Goal: Task Accomplishment & Management: Complete application form

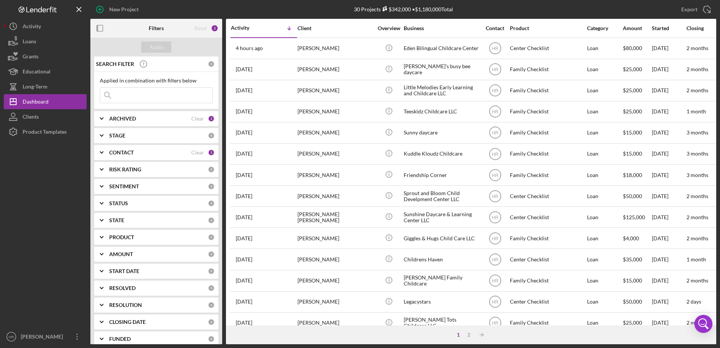
click at [128, 156] on b "CONTACT" at bounding box center [121, 153] width 24 height 6
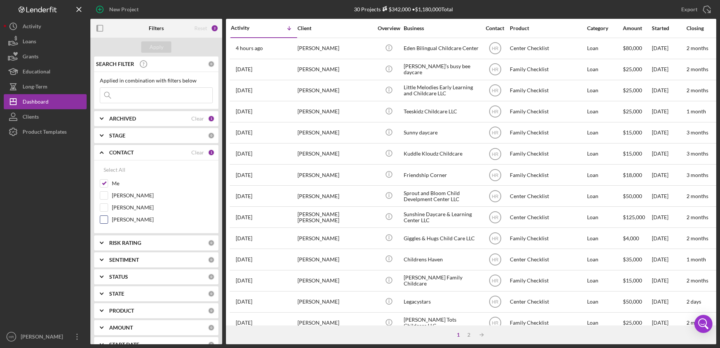
click at [127, 222] on label "[PERSON_NAME]" at bounding box center [162, 220] width 101 height 8
click at [108, 222] on input "[PERSON_NAME]" at bounding box center [104, 220] width 8 height 8
checkbox input "true"
click at [113, 180] on label "Me" at bounding box center [162, 184] width 101 height 8
click at [108, 180] on input "Me" at bounding box center [104, 184] width 8 height 8
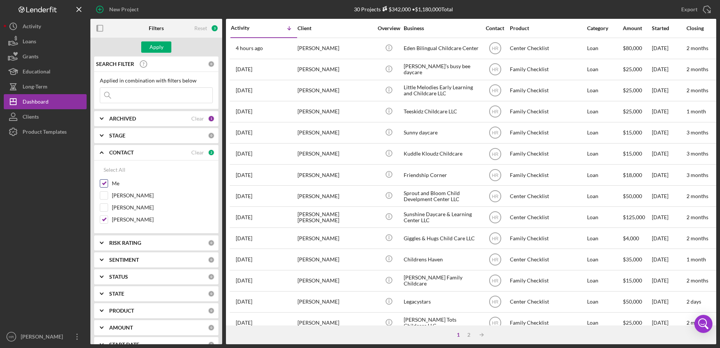
checkbox input "false"
click at [162, 44] on div "Apply" at bounding box center [157, 46] width 14 height 11
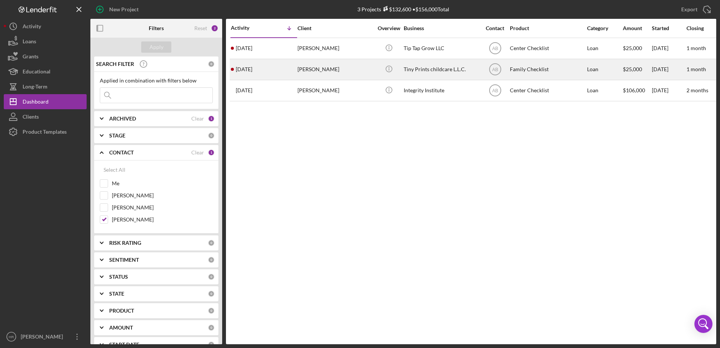
click at [420, 67] on div "Tiny Prints childcare L.L.C." at bounding box center [441, 69] width 75 height 20
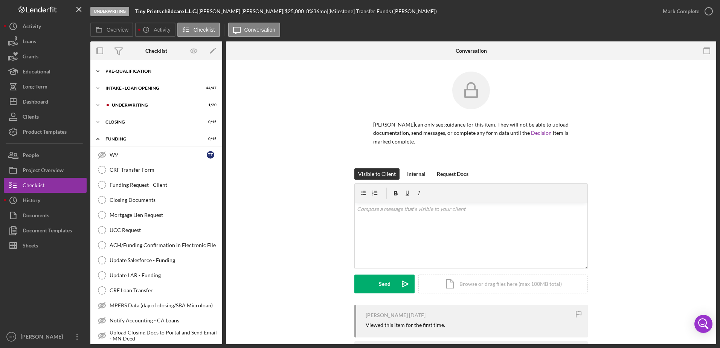
click at [124, 70] on div "Pre-Qualification" at bounding box center [158, 71] width 107 height 5
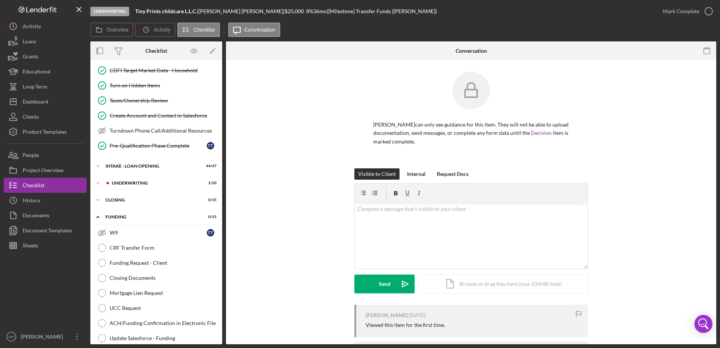
scroll to position [226, 0]
click at [122, 167] on div "INTAKE - LOAN OPENING" at bounding box center [158, 167] width 107 height 5
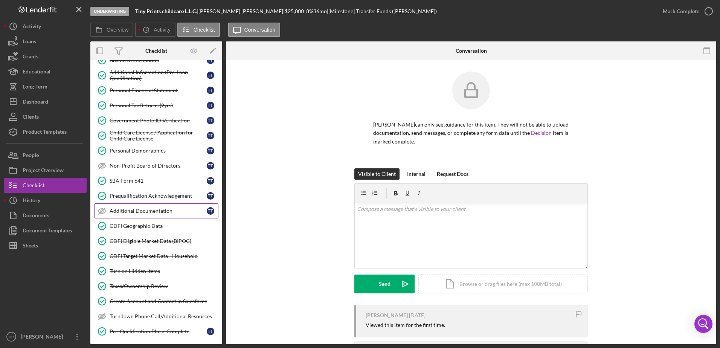
scroll to position [0, 0]
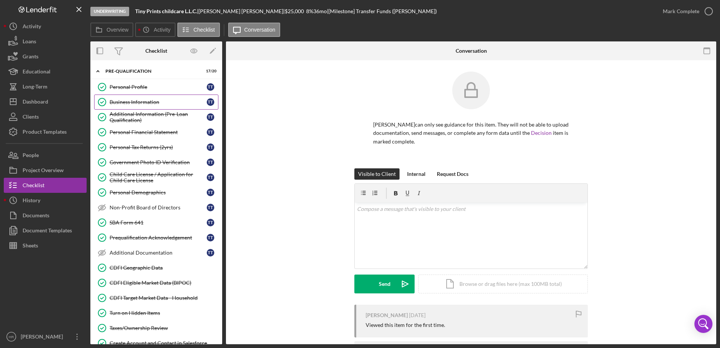
click at [134, 104] on div "Business Information" at bounding box center [158, 102] width 97 height 6
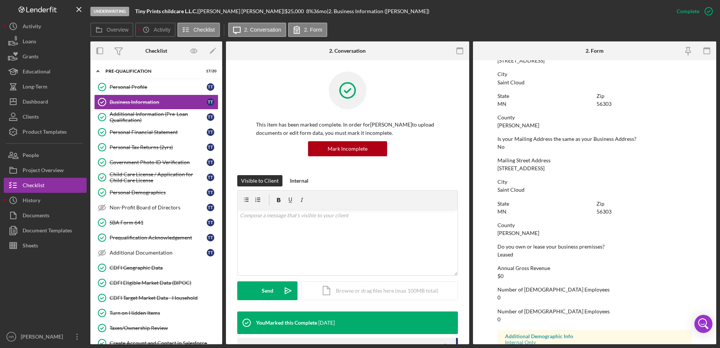
scroll to position [370, 0]
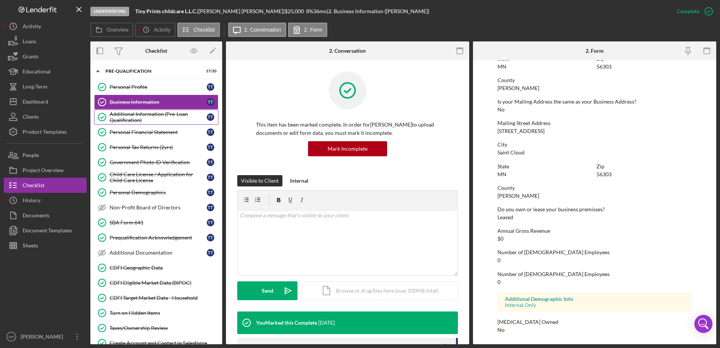
click at [157, 113] on div "Additional Information (Pre-Loan Qualification)" at bounding box center [158, 117] width 97 height 12
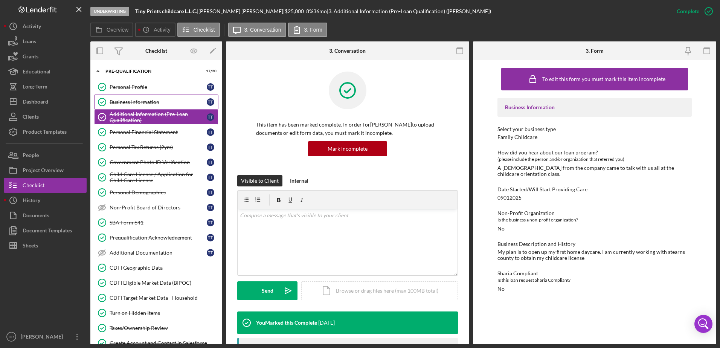
drag, startPoint x: 144, startPoint y: 99, endPoint x: 122, endPoint y: 96, distance: 21.8
click at [150, 99] on div "Business Information" at bounding box center [158, 102] width 97 height 6
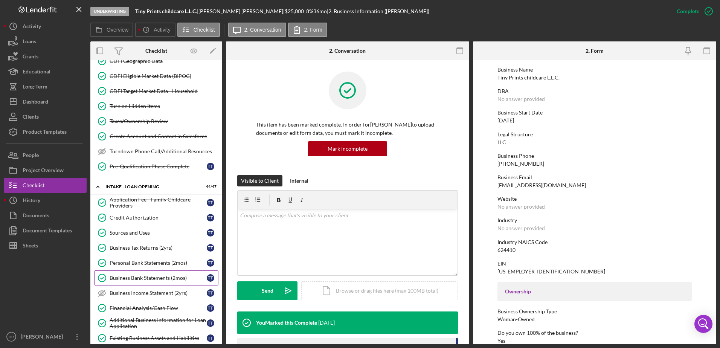
scroll to position [226, 0]
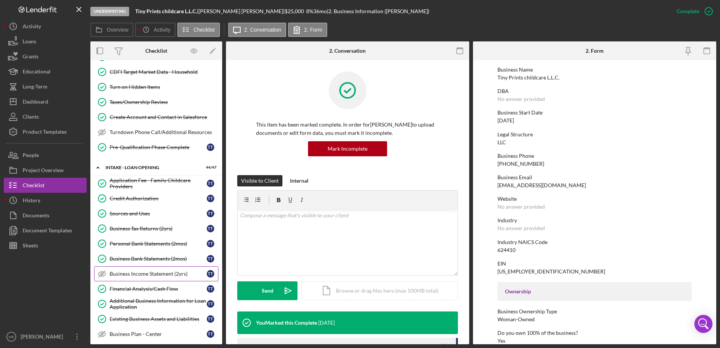
drag, startPoint x: 139, startPoint y: 298, endPoint x: 120, endPoint y: 281, distance: 25.9
click at [139, 298] on div "Additional Business Information for Loan Application" at bounding box center [158, 304] width 97 height 12
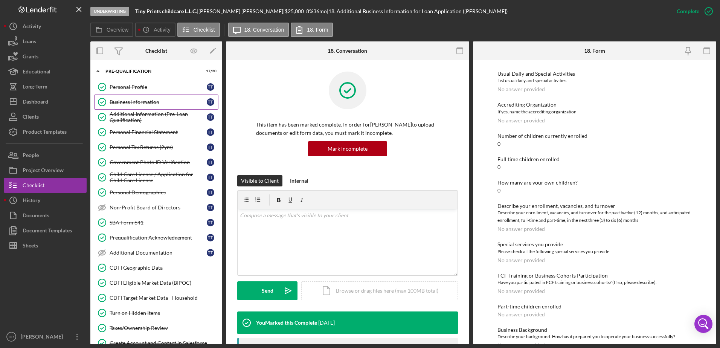
click at [139, 99] on div "Business Information" at bounding box center [158, 102] width 97 height 6
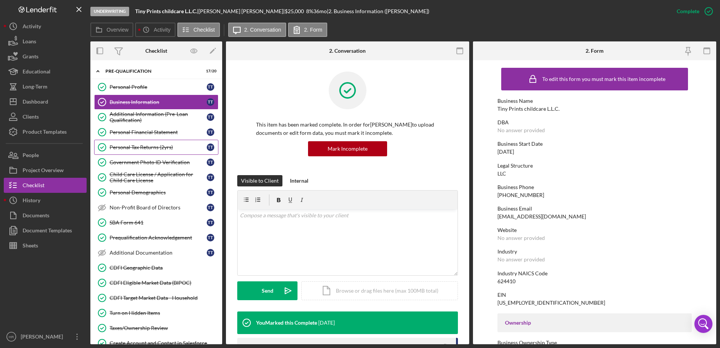
click at [133, 146] on div "Personal Tax Returns (2yrs)" at bounding box center [158, 147] width 97 height 6
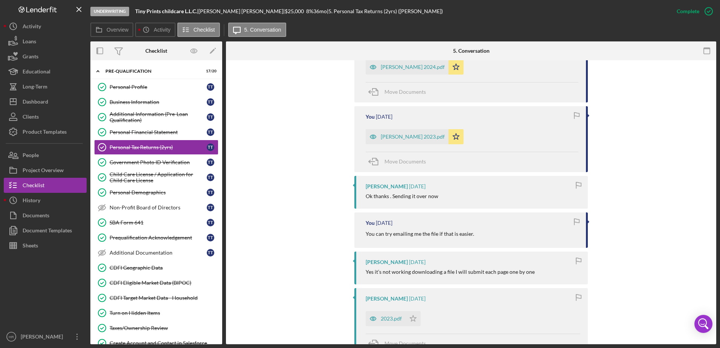
scroll to position [188, 0]
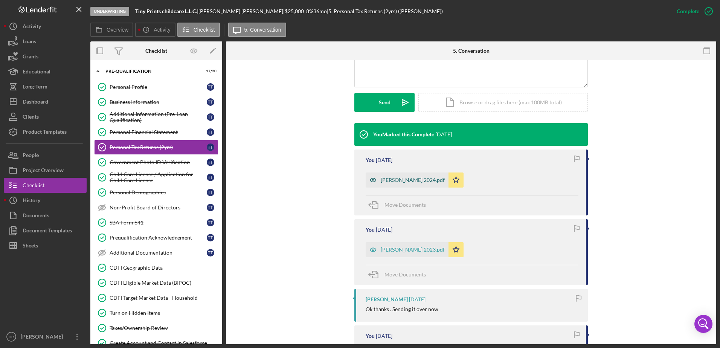
click at [391, 179] on div "[PERSON_NAME] 2024.pdf" at bounding box center [413, 180] width 64 height 6
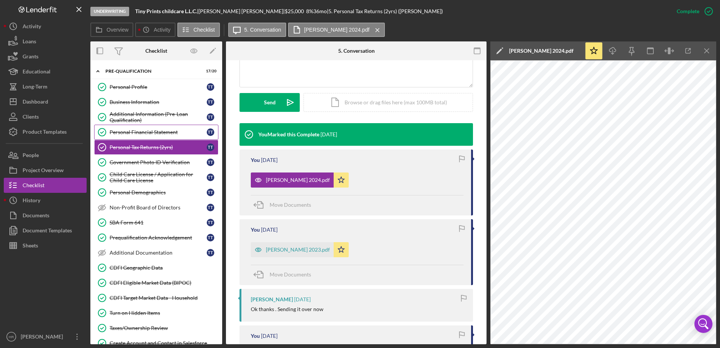
click at [134, 131] on div "Personal Financial Statement" at bounding box center [158, 132] width 97 height 6
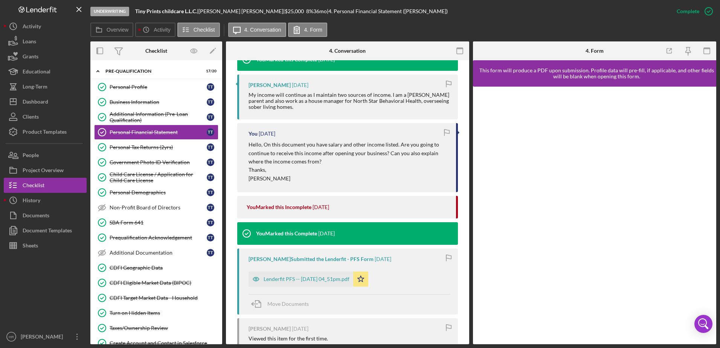
scroll to position [264, 0]
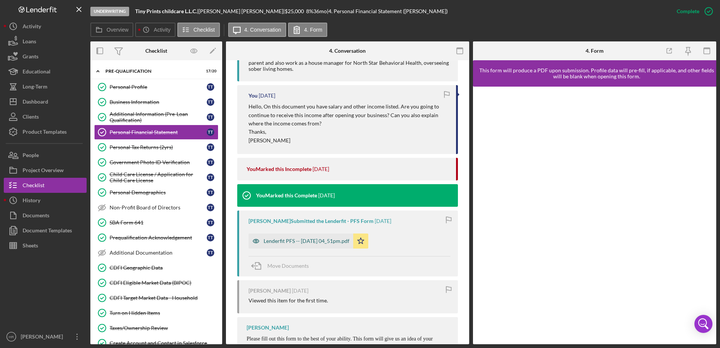
click at [284, 243] on div "Lenderfit PFS -- [DATE] 04_51pm.pdf" at bounding box center [307, 241] width 86 height 6
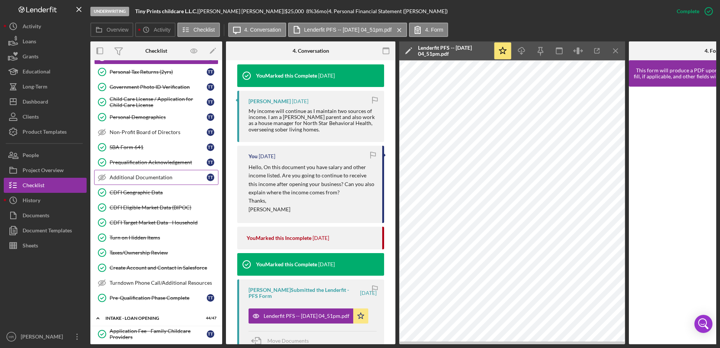
scroll to position [0, 0]
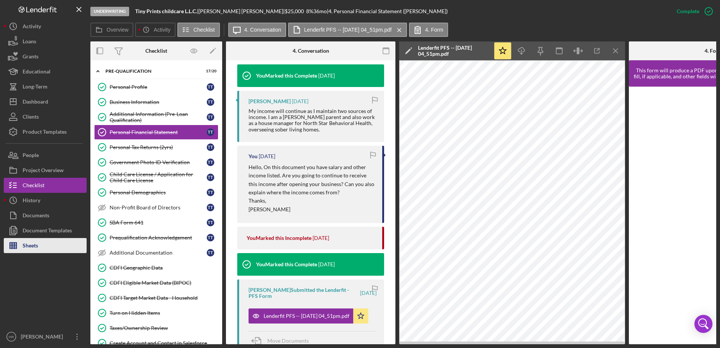
drag, startPoint x: 47, startPoint y: 243, endPoint x: 53, endPoint y: 240, distance: 6.4
click at [47, 243] on button "Sheets" at bounding box center [45, 245] width 83 height 15
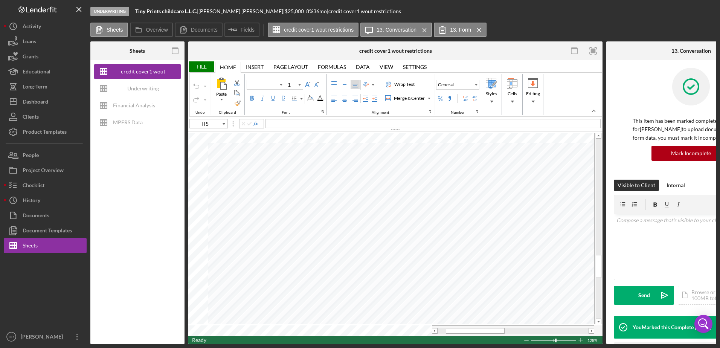
type input "Calibri"
type input "11"
click at [136, 87] on div "Underwriting Worksheets - Template 2022" at bounding box center [143, 88] width 60 height 15
type input "Arial"
type input "10"
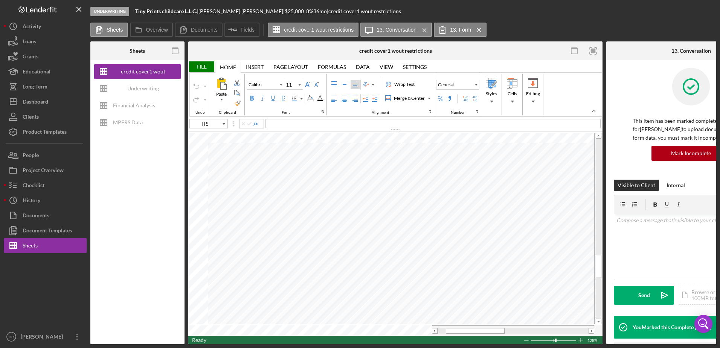
type input "G8"
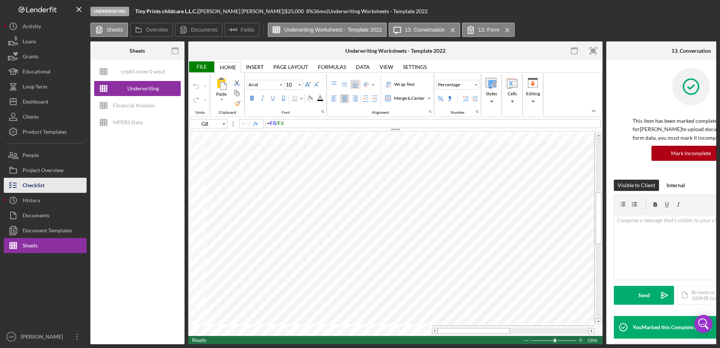
drag, startPoint x: 42, startPoint y: 185, endPoint x: 58, endPoint y: 192, distance: 17.4
click at [42, 185] on div "Checklist" at bounding box center [34, 186] width 22 height 17
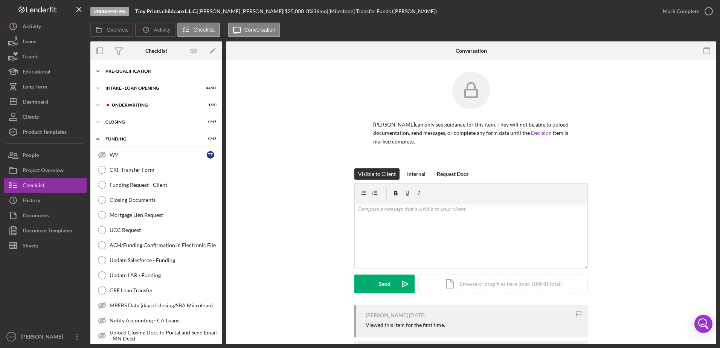
click at [135, 73] on div "Pre-Qualification" at bounding box center [158, 71] width 107 height 5
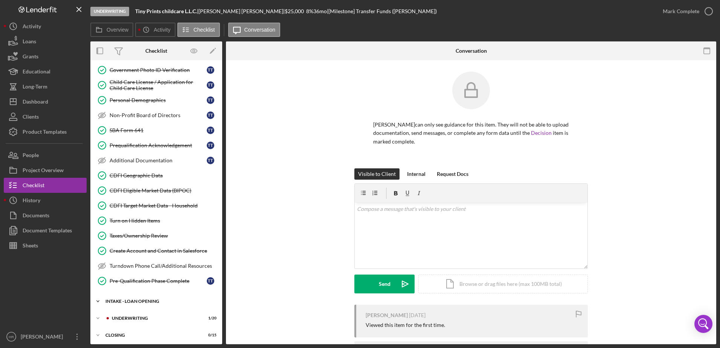
scroll to position [151, 0]
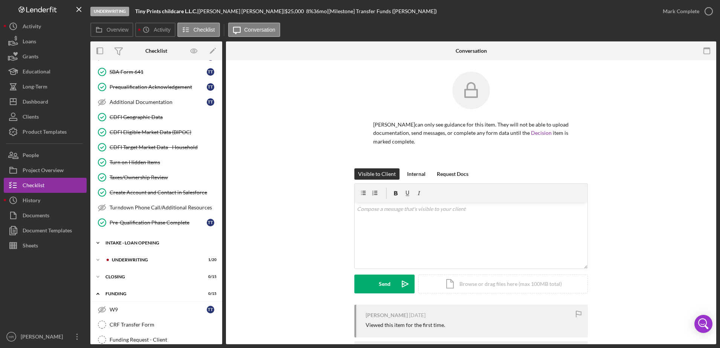
click at [138, 246] on div "Icon/Expander INTAKE - LOAN OPENING 44 / 47" at bounding box center [156, 242] width 132 height 15
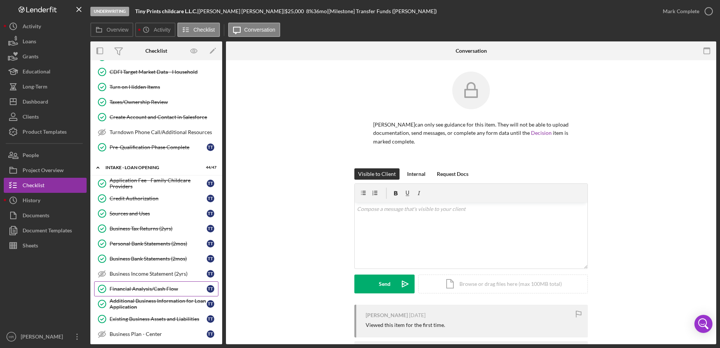
scroll to position [264, 0]
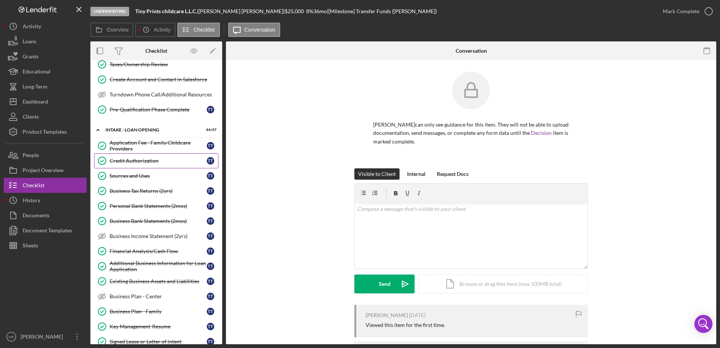
click at [144, 163] on div "Credit Authorization" at bounding box center [158, 161] width 97 height 6
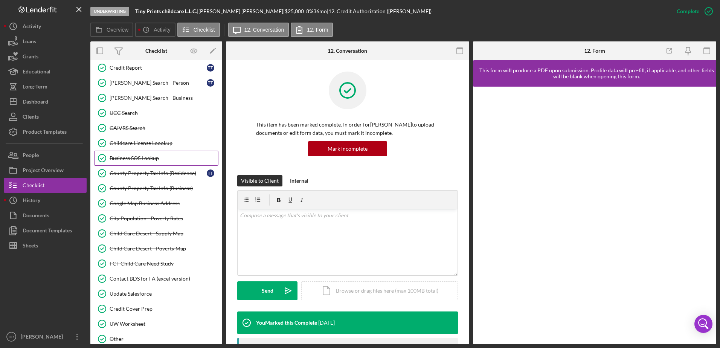
scroll to position [715, 0]
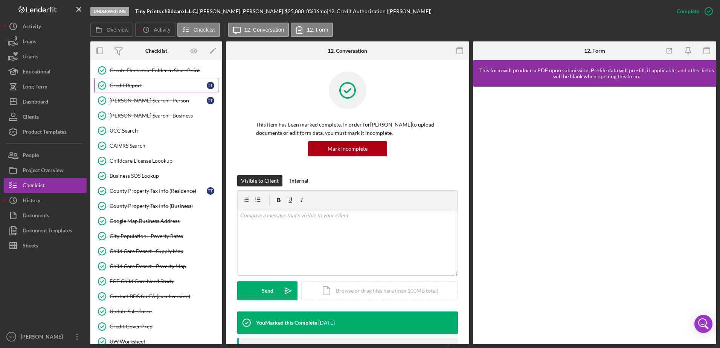
click at [130, 87] on div "Credit Report" at bounding box center [158, 85] width 97 height 6
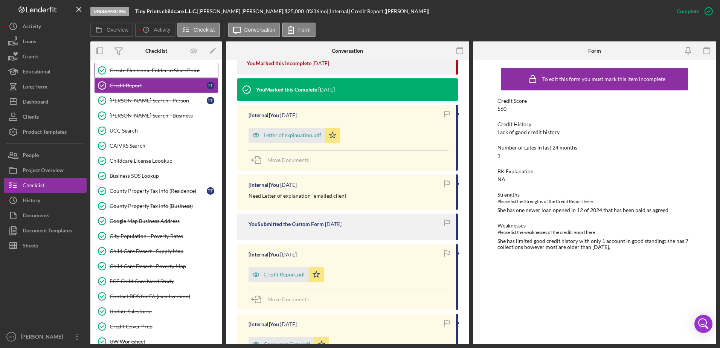
scroll to position [678, 0]
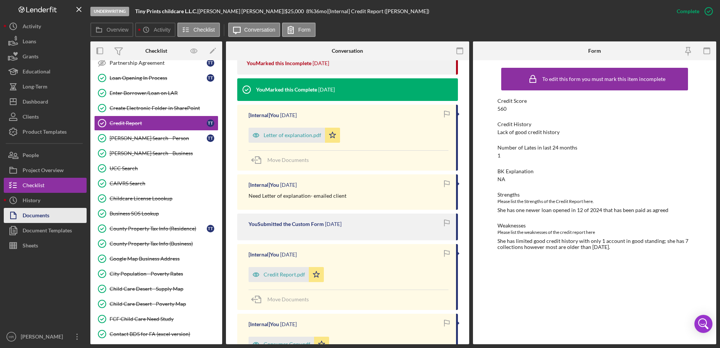
click at [39, 214] on div "Documents" at bounding box center [36, 216] width 27 height 17
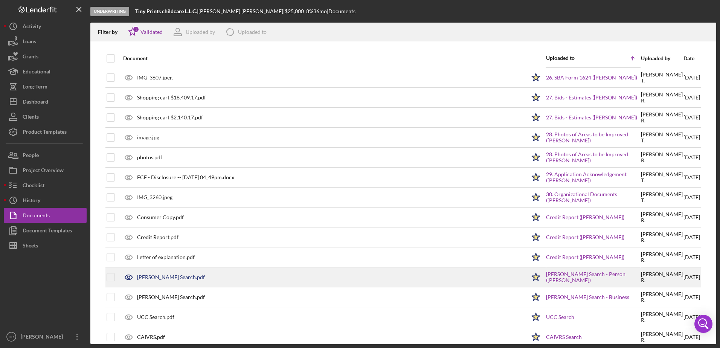
scroll to position [490, 0]
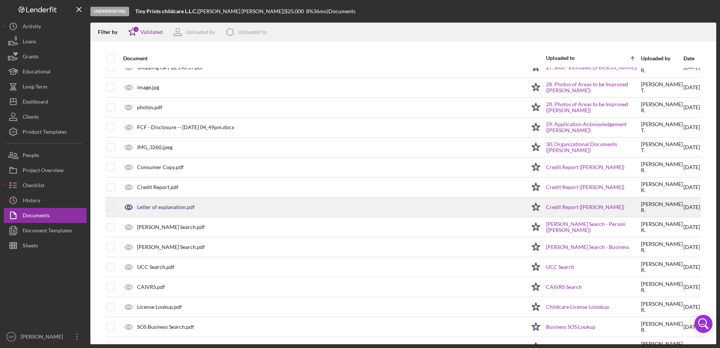
click at [560, 203] on div "Credit Report ([PERSON_NAME])" at bounding box center [593, 207] width 94 height 19
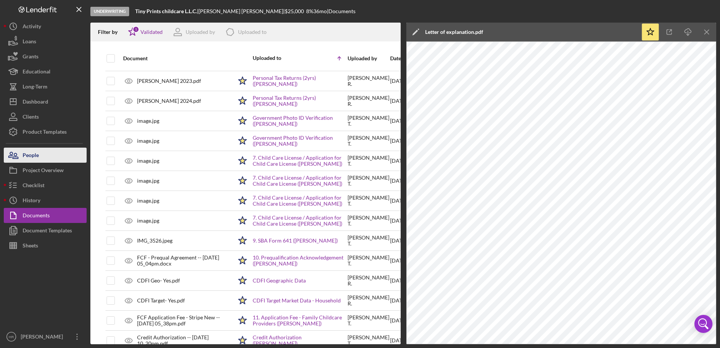
scroll to position [0, 0]
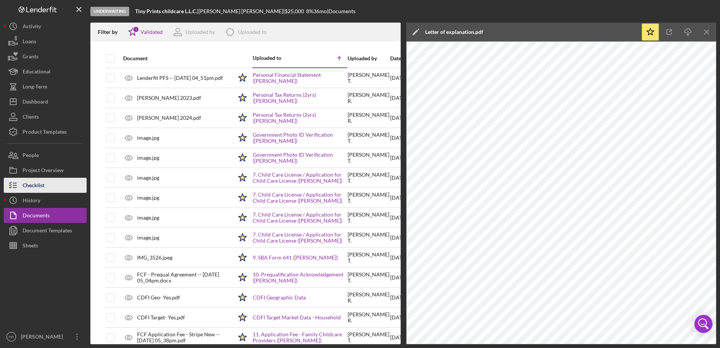
click at [30, 185] on div "Checklist" at bounding box center [34, 186] width 22 height 17
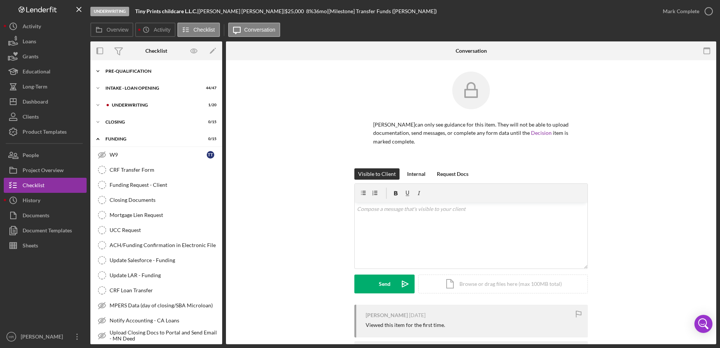
click at [127, 75] on div "Icon/Expander Pre-Qualification 17 / 20" at bounding box center [156, 71] width 132 height 15
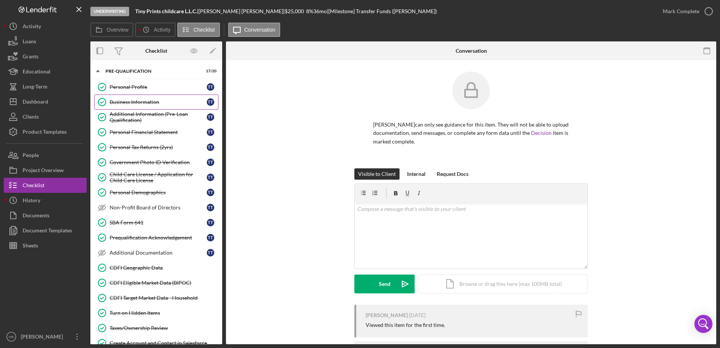
click at [124, 100] on div "Business Information" at bounding box center [158, 102] width 97 height 6
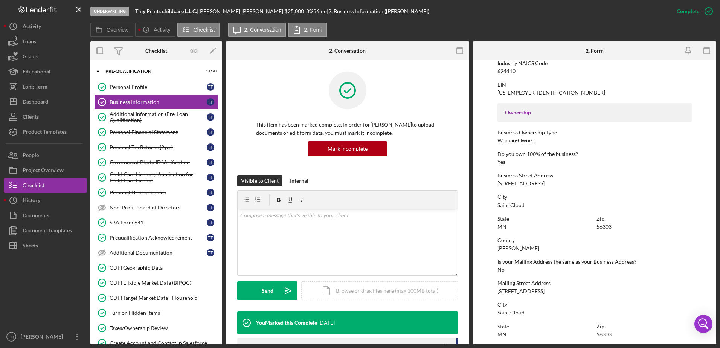
scroll to position [226, 0]
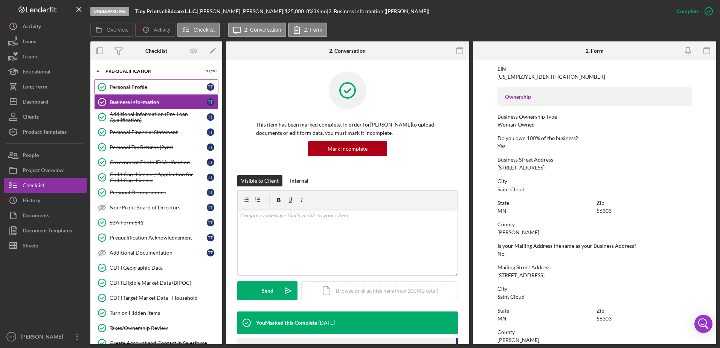
click at [134, 90] on link "Personal Profile Personal Profile T T" at bounding box center [156, 86] width 124 height 15
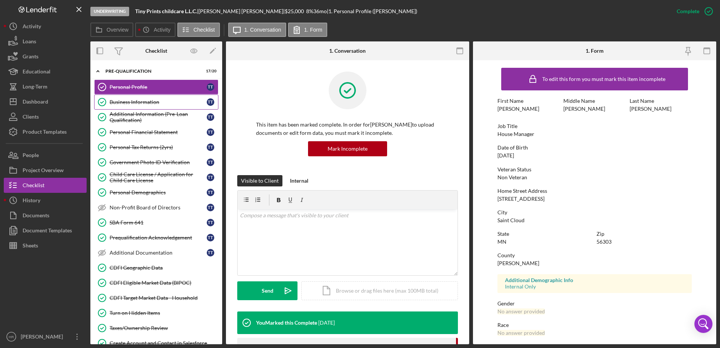
click at [155, 101] on div "Business Information" at bounding box center [158, 102] width 97 height 6
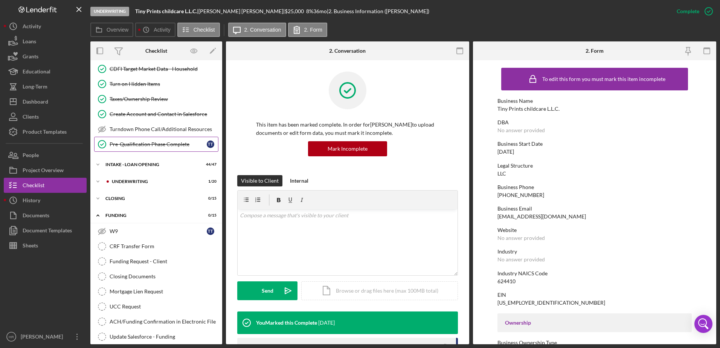
scroll to position [226, 0]
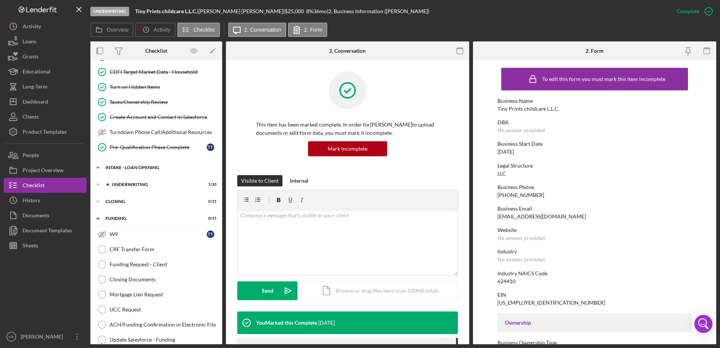
click at [139, 168] on div "INTAKE - LOAN OPENING" at bounding box center [158, 167] width 107 height 5
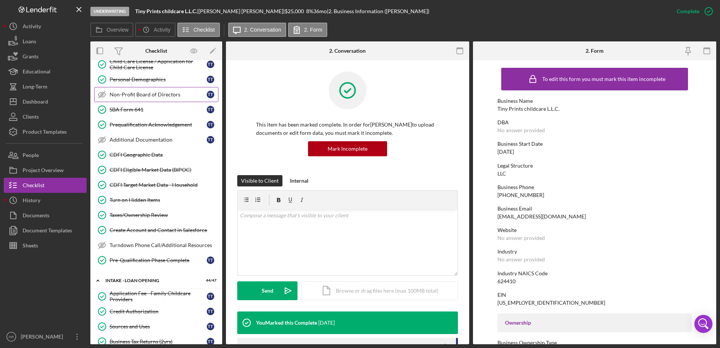
scroll to position [0, 0]
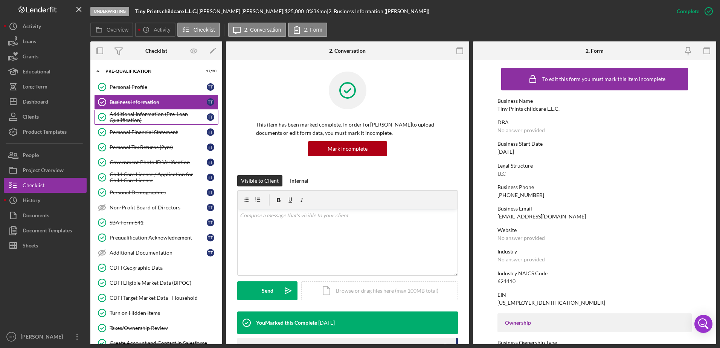
click at [139, 119] on div "Additional Information (Pre-Loan Qualification)" at bounding box center [158, 117] width 97 height 12
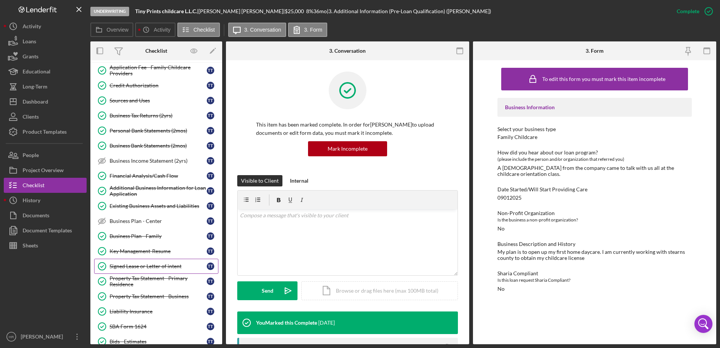
scroll to position [377, 0]
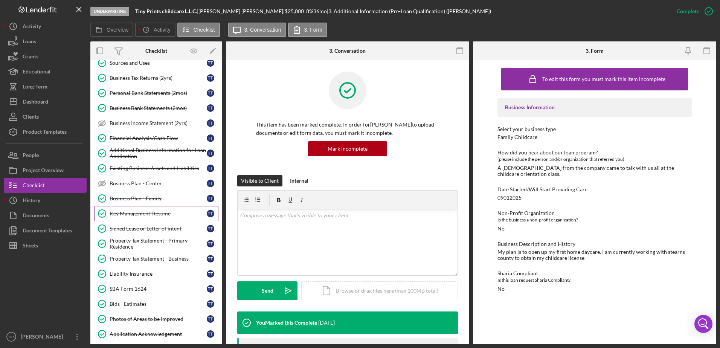
drag, startPoint x: 145, startPoint y: 214, endPoint x: 151, endPoint y: 211, distance: 7.4
click at [148, 215] on div "Key Management-Resume" at bounding box center [158, 214] width 97 height 6
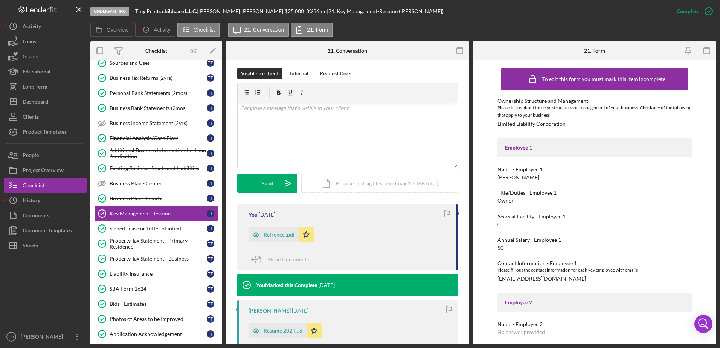
scroll to position [188, 0]
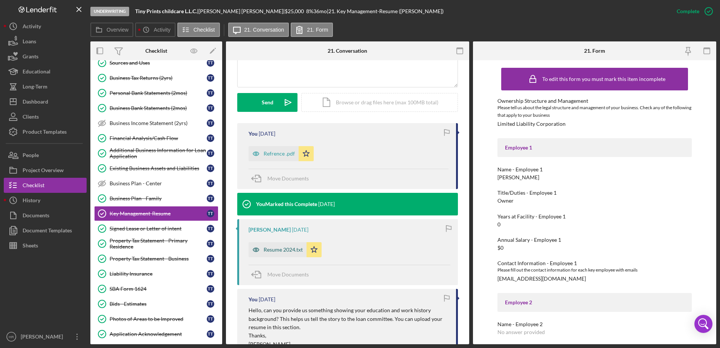
click at [275, 249] on div "Resume 2024.txt" at bounding box center [283, 250] width 39 height 6
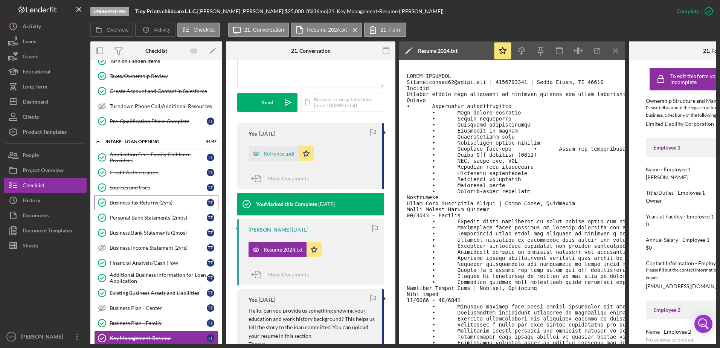
scroll to position [264, 0]
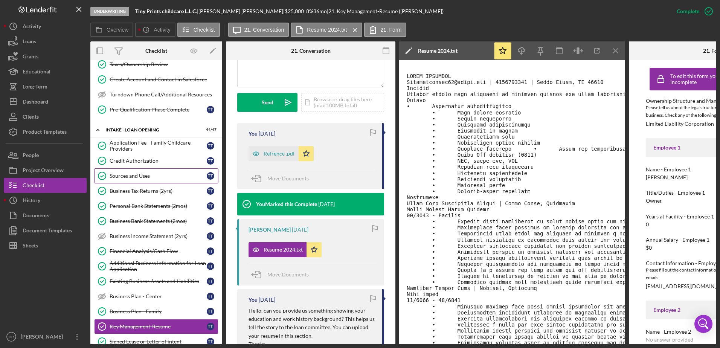
click at [136, 178] on div "Sources and Uses" at bounding box center [158, 176] width 97 height 6
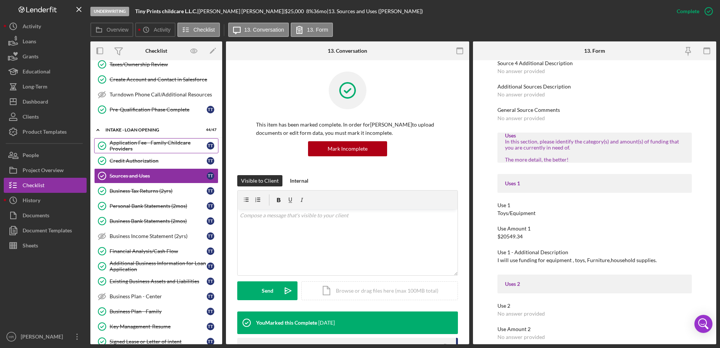
scroll to position [364, 0]
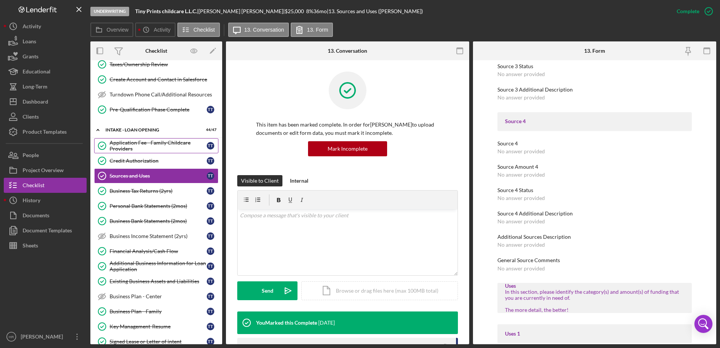
click at [129, 150] on div "Application Fee - Family Childcare Providers" at bounding box center [158, 146] width 97 height 12
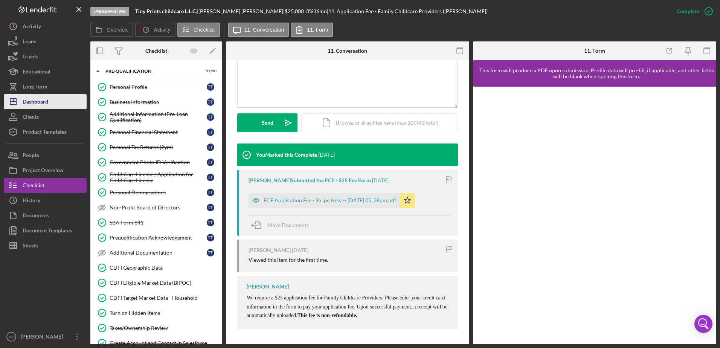
click at [49, 104] on button "Icon/Dashboard Dashboard" at bounding box center [45, 101] width 83 height 15
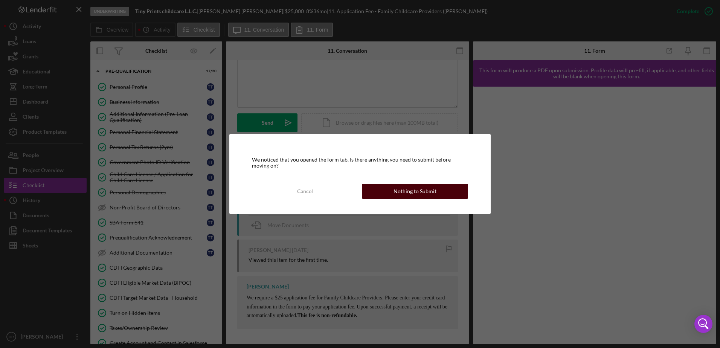
click at [409, 198] on div "Nothing to Submit" at bounding box center [415, 191] width 43 height 15
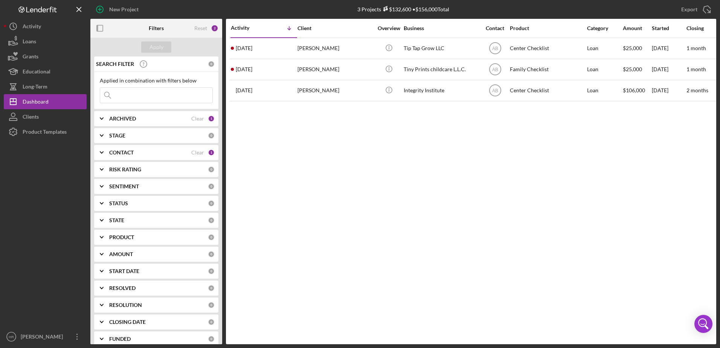
click at [132, 153] on b "CONTACT" at bounding box center [121, 153] width 24 height 6
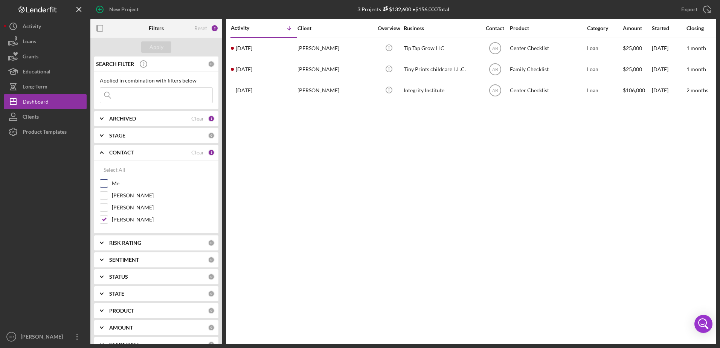
click at [118, 183] on label "Me" at bounding box center [162, 184] width 101 height 8
click at [108, 183] on input "Me" at bounding box center [104, 184] width 8 height 8
checkbox input "true"
click at [127, 217] on label "[PERSON_NAME]" at bounding box center [162, 220] width 101 height 8
click at [108, 217] on input "[PERSON_NAME]" at bounding box center [104, 220] width 8 height 8
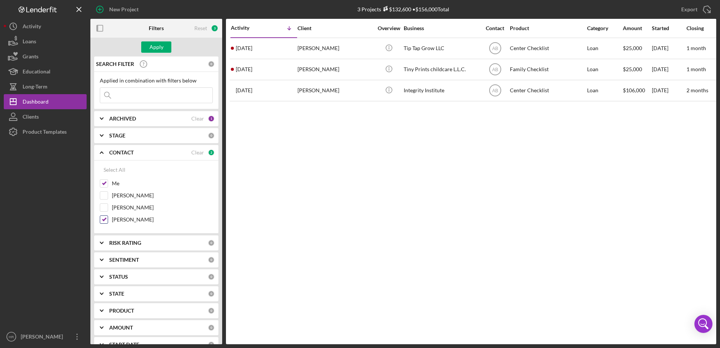
checkbox input "false"
click at [162, 44] on div "Apply" at bounding box center [157, 46] width 14 height 11
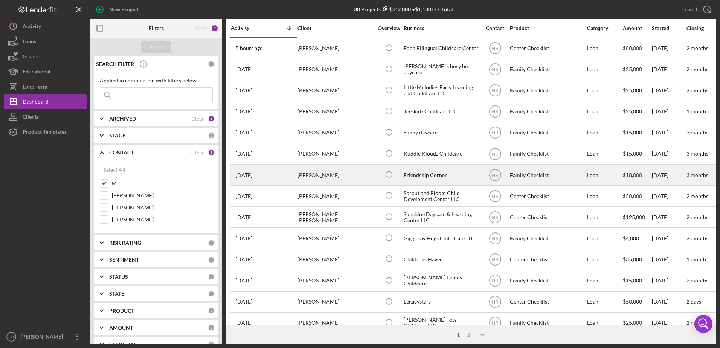
click at [434, 169] on div "Friendship Corner" at bounding box center [441, 175] width 75 height 20
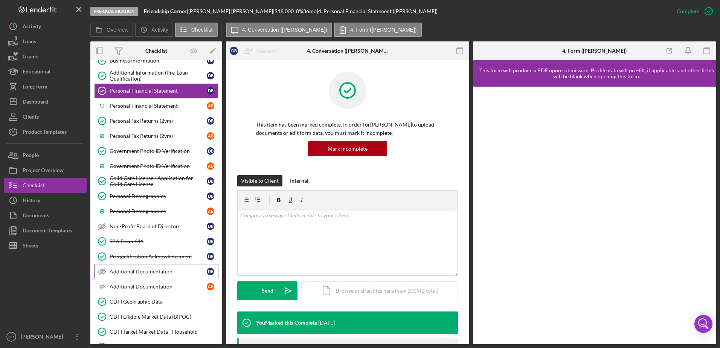
scroll to position [75, 0]
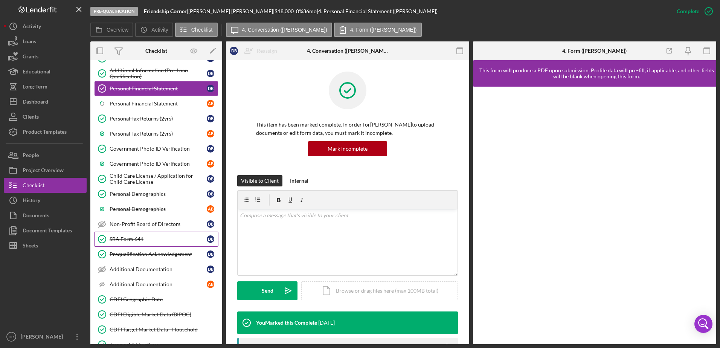
drag, startPoint x: 127, startPoint y: 237, endPoint x: 134, endPoint y: 237, distance: 6.8
click at [127, 237] on div "SBA Form 641" at bounding box center [158, 239] width 97 height 6
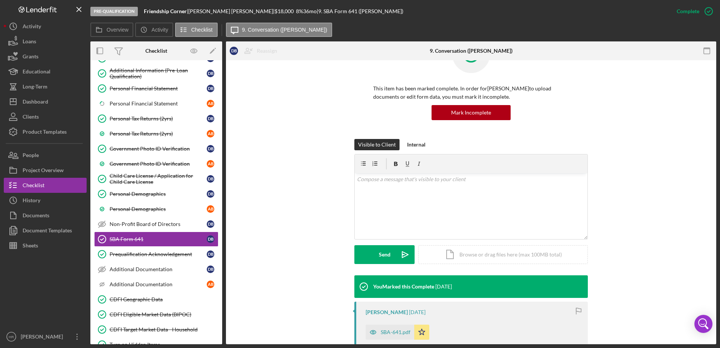
scroll to position [75, 0]
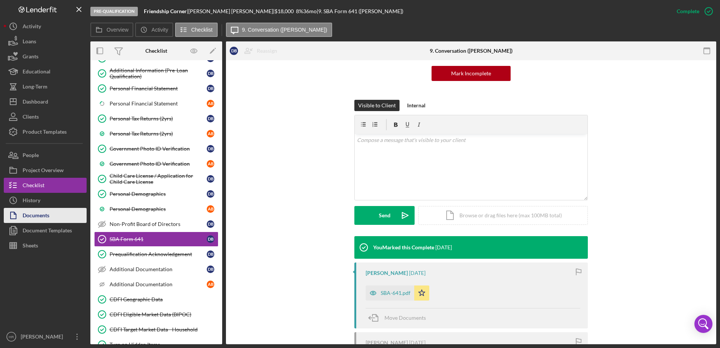
drag, startPoint x: 52, startPoint y: 215, endPoint x: 70, endPoint y: 215, distance: 18.1
click at [53, 215] on button "Documents" at bounding box center [45, 215] width 83 height 15
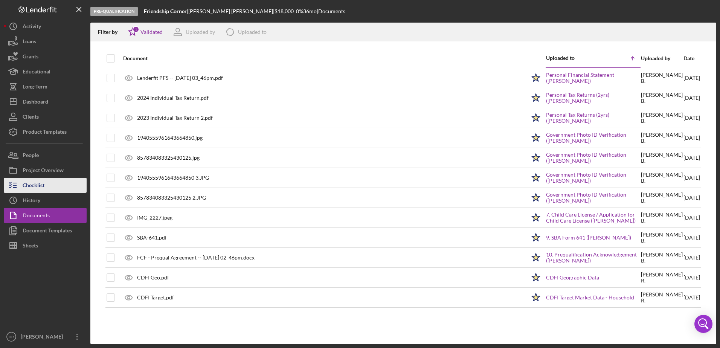
click at [50, 188] on button "Checklist" at bounding box center [45, 185] width 83 height 15
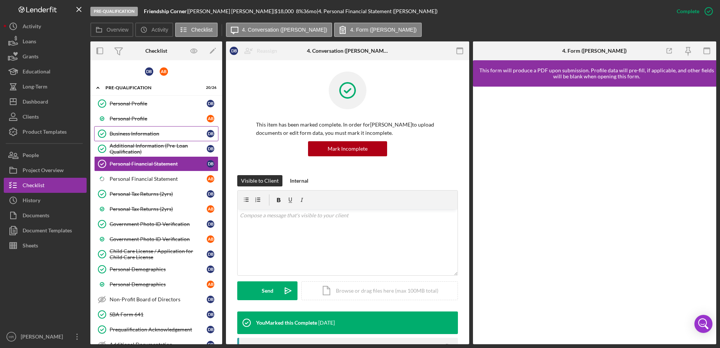
click at [133, 133] on div "Business Information" at bounding box center [158, 134] width 97 height 6
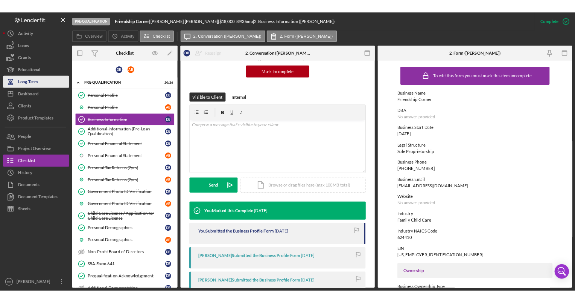
scroll to position [75, 0]
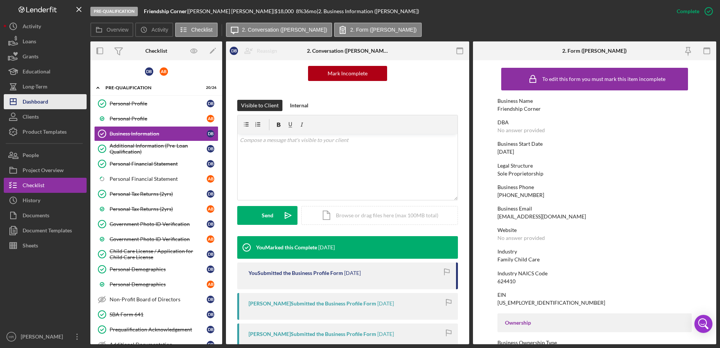
click at [40, 108] on div "Dashboard" at bounding box center [36, 102] width 26 height 17
